Goal: Find contact information: Find contact information

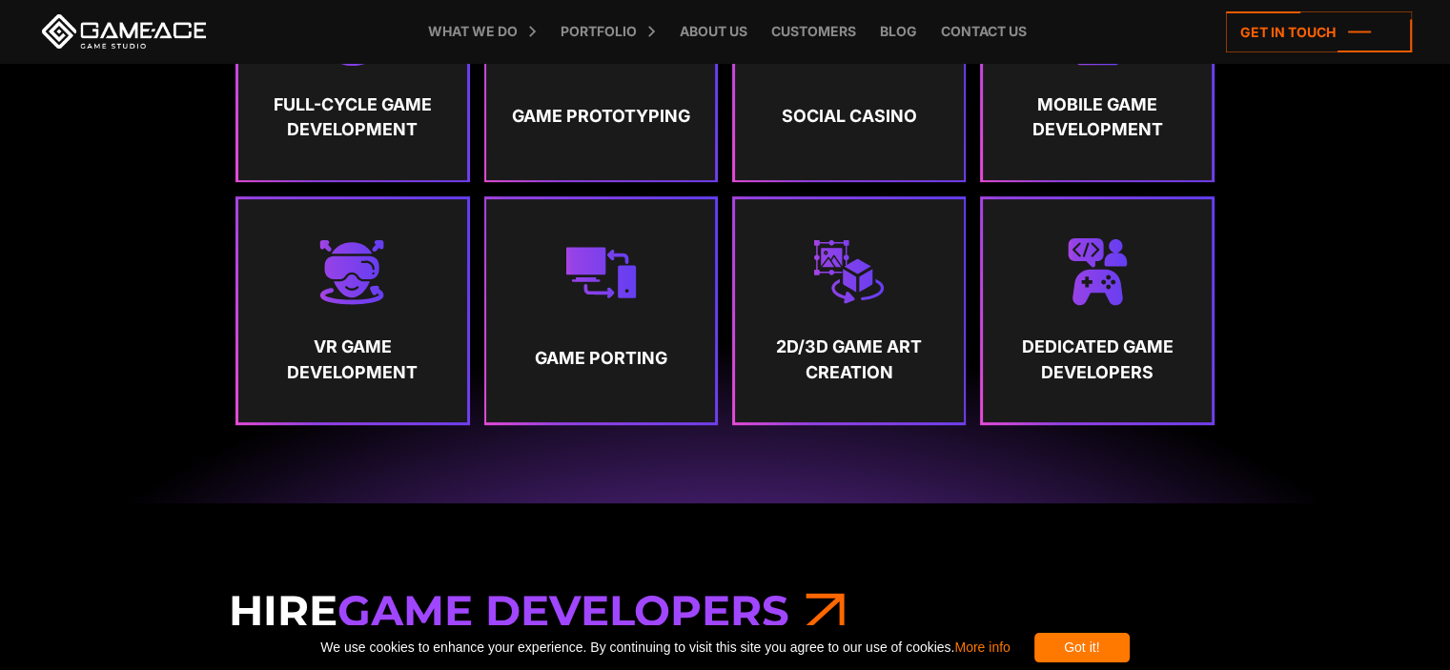
scroll to position [1049, 0]
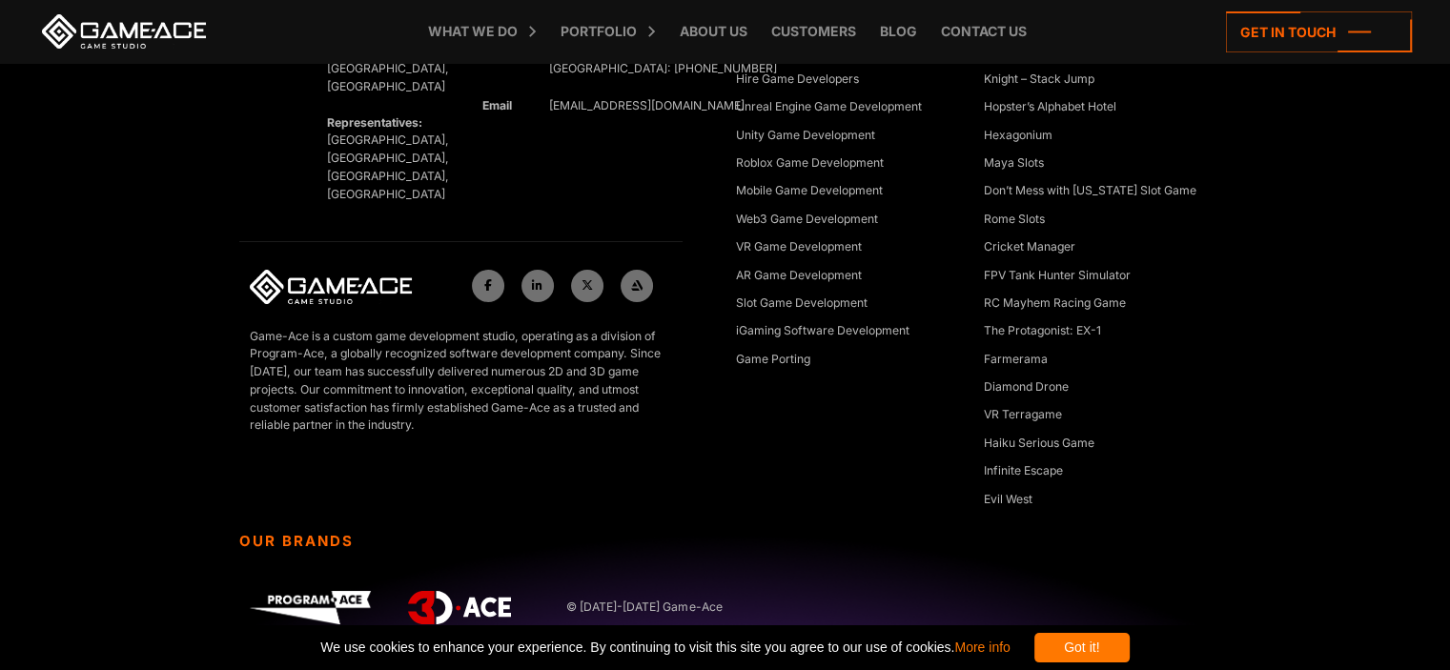
scroll to position [7126, 0]
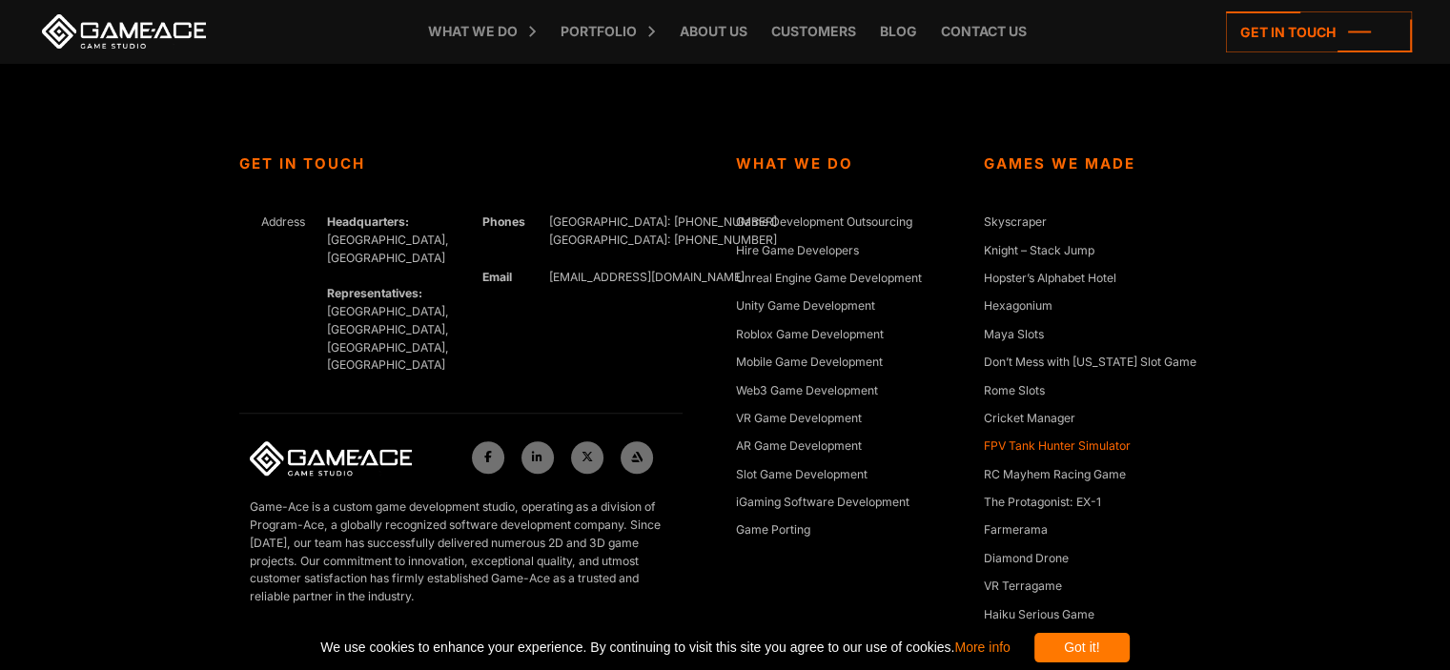
scroll to position [8536, 0]
click at [1344, 41] on icon at bounding box center [1319, 31] width 186 height 41
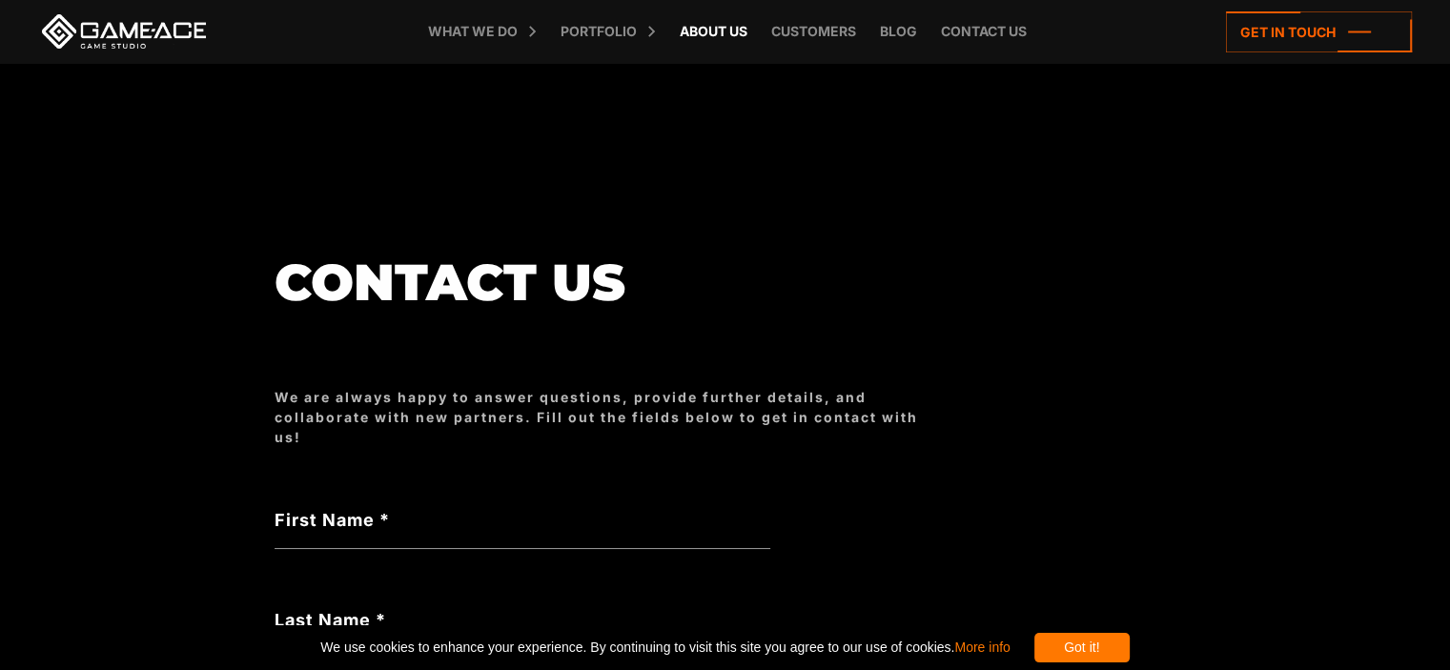
click at [714, 45] on link "About Us" at bounding box center [713, 31] width 87 height 63
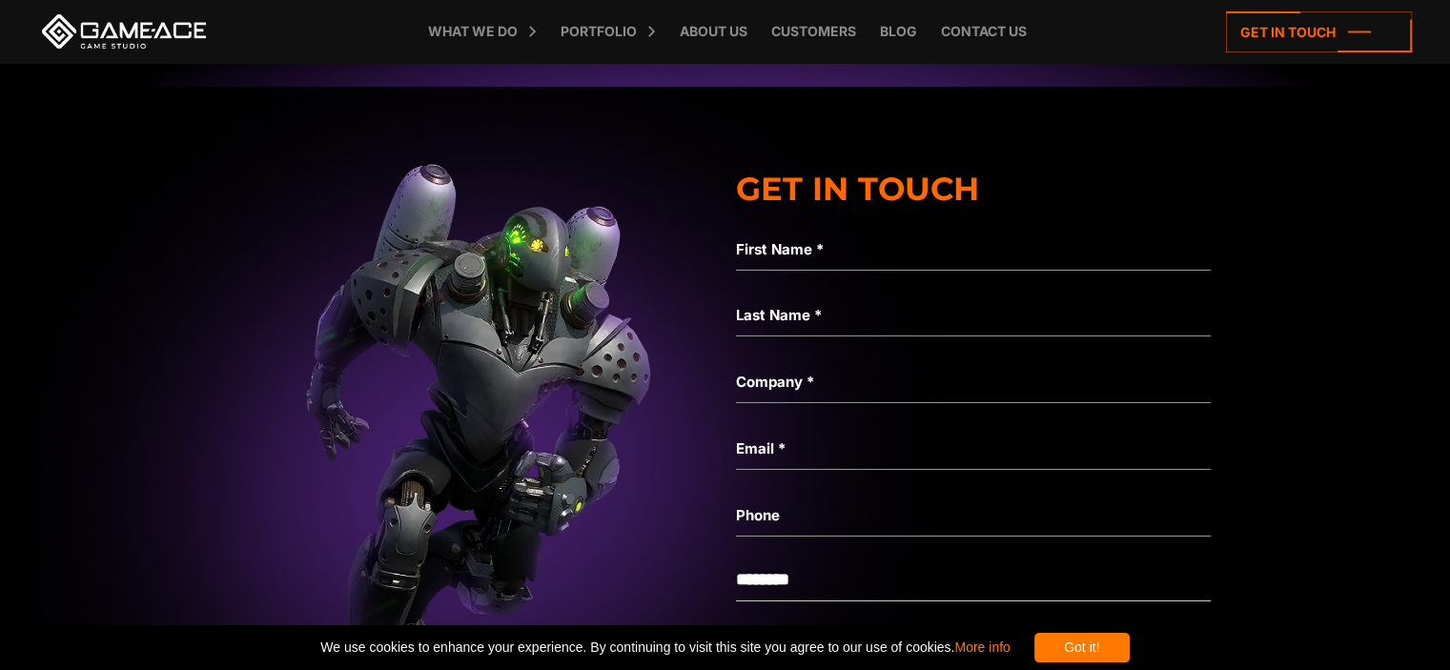
scroll to position [6389, 0]
